Goal: Check status: Check status

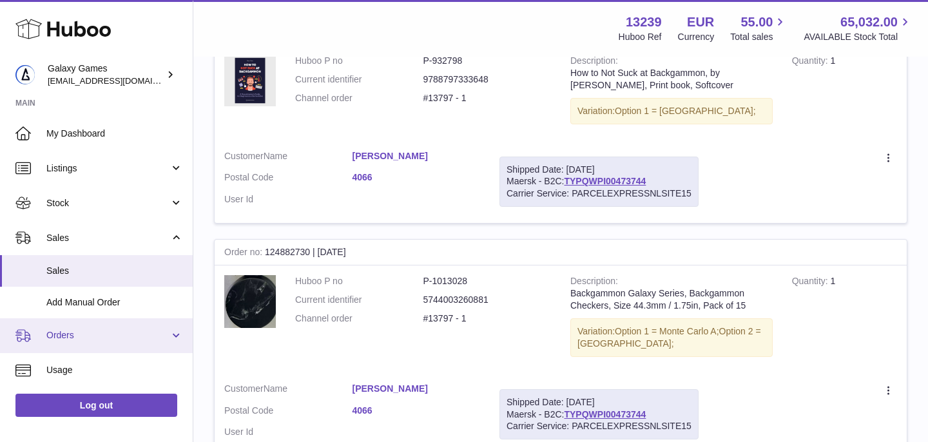
click at [76, 334] on span "Orders" at bounding box center [107, 335] width 123 height 12
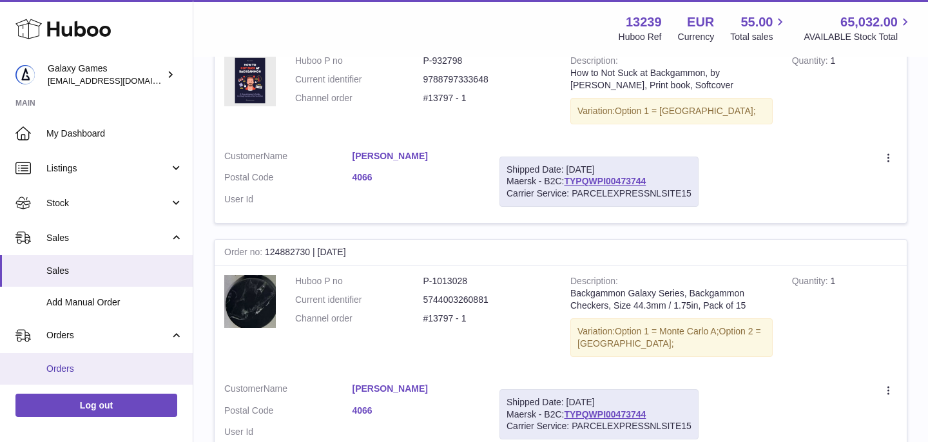
click at [75, 369] on span "Orders" at bounding box center [114, 369] width 137 height 12
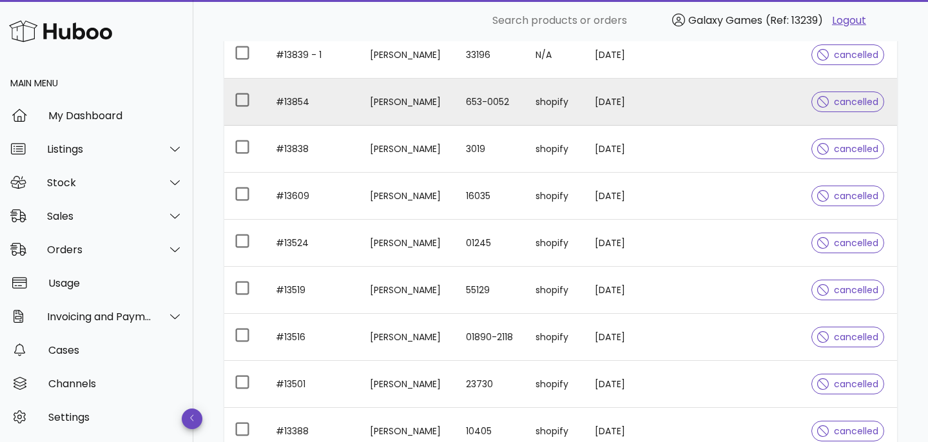
scroll to position [246, 0]
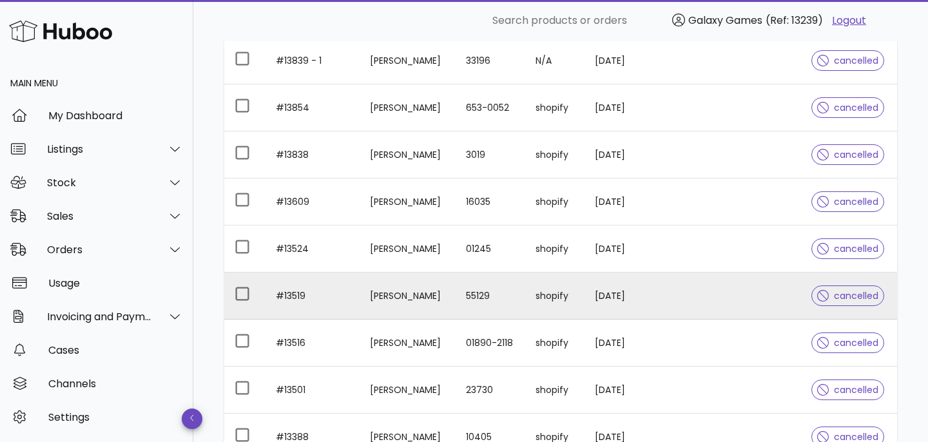
click at [297, 298] on td "#13519" at bounding box center [312, 296] width 94 height 47
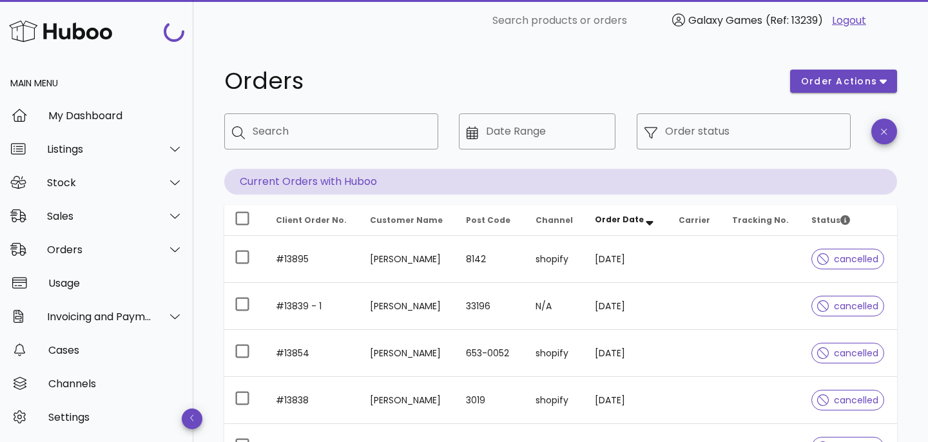
scroll to position [246, 0]
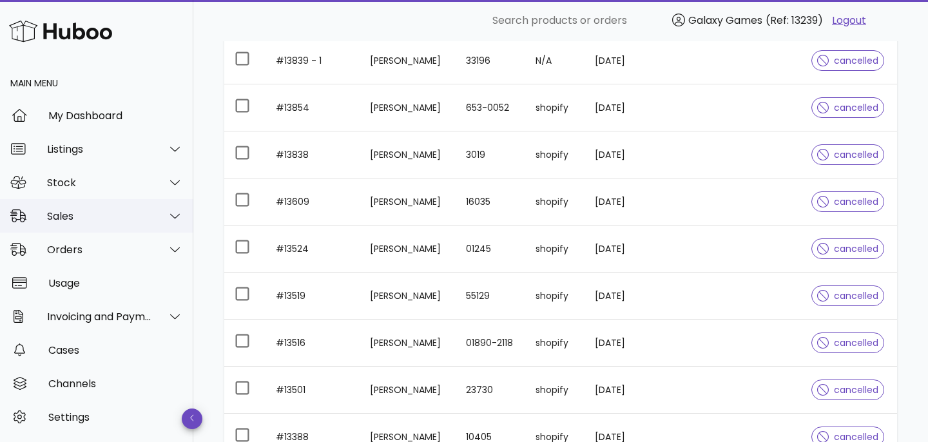
click at [126, 218] on div "Sales" at bounding box center [99, 216] width 105 height 12
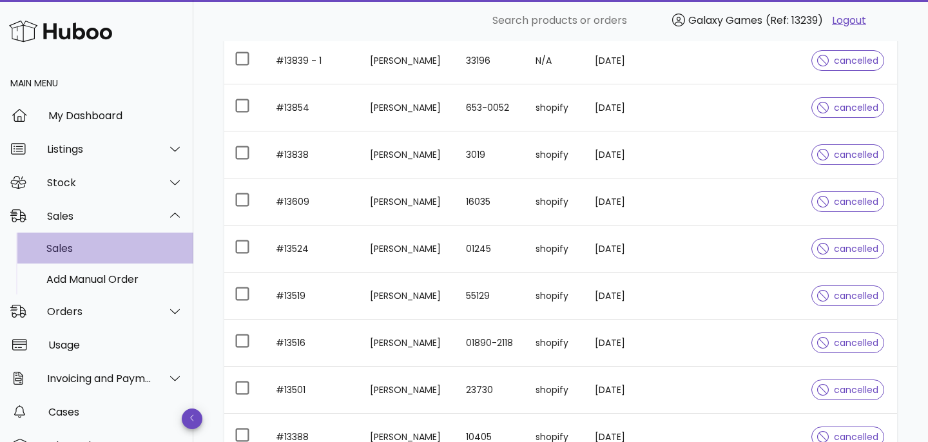
click at [122, 251] on div "Sales" at bounding box center [114, 248] width 137 height 12
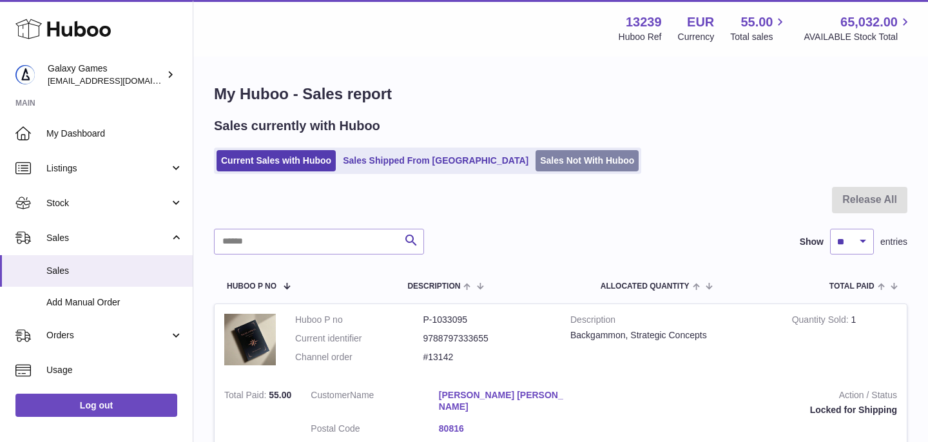
click at [535, 162] on link "Sales Not With Huboo" at bounding box center [586, 160] width 103 height 21
